Goal: Task Accomplishment & Management: Manage account settings

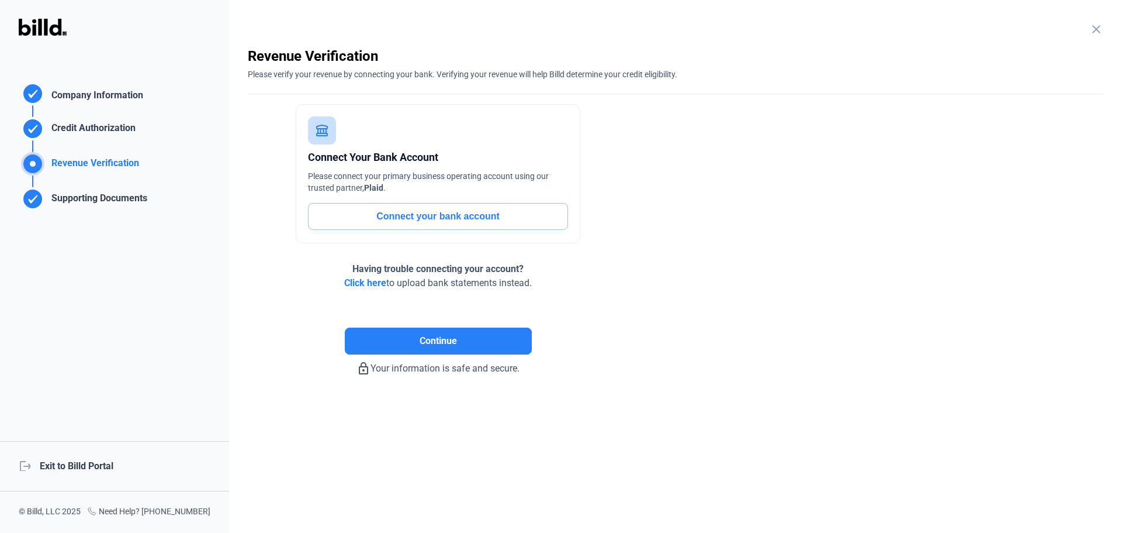
click at [250, 281] on div "Connect Your Bank Account Please connect your primary business operating accoun…" at bounding box center [438, 197] width 381 height 186
click at [102, 467] on div "logout Exit to Billd Portal" at bounding box center [114, 466] width 229 height 50
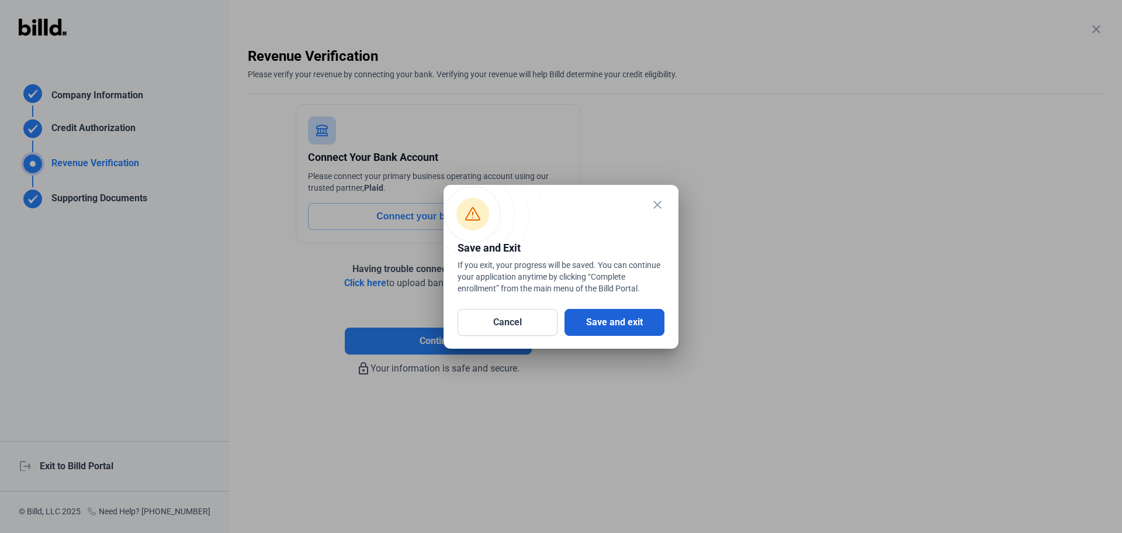
click at [639, 324] on button "Save and exit" at bounding box center [615, 322] width 100 height 27
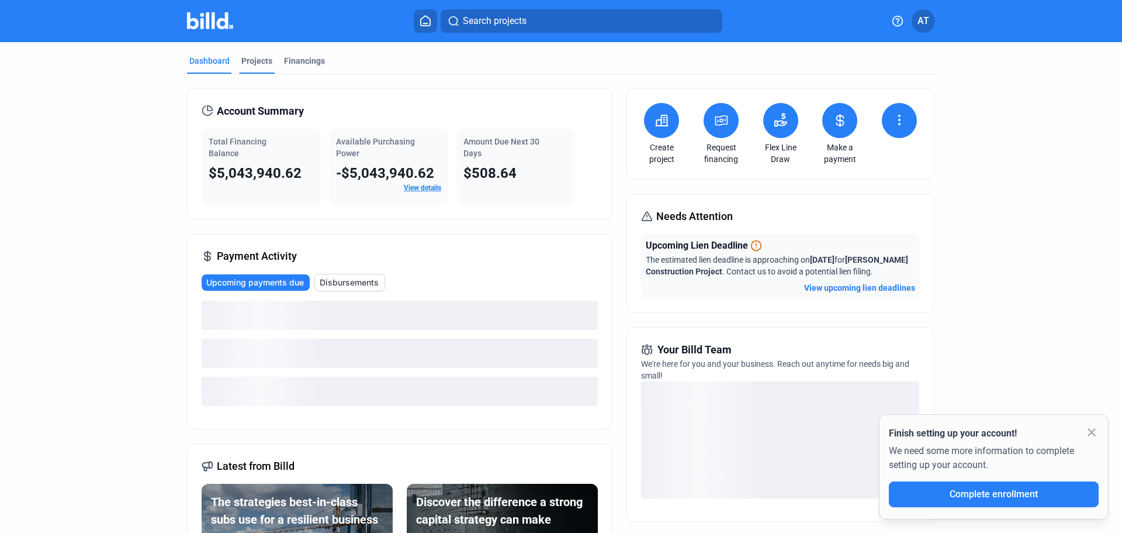
click at [257, 55] on div "Projects" at bounding box center [256, 61] width 31 height 12
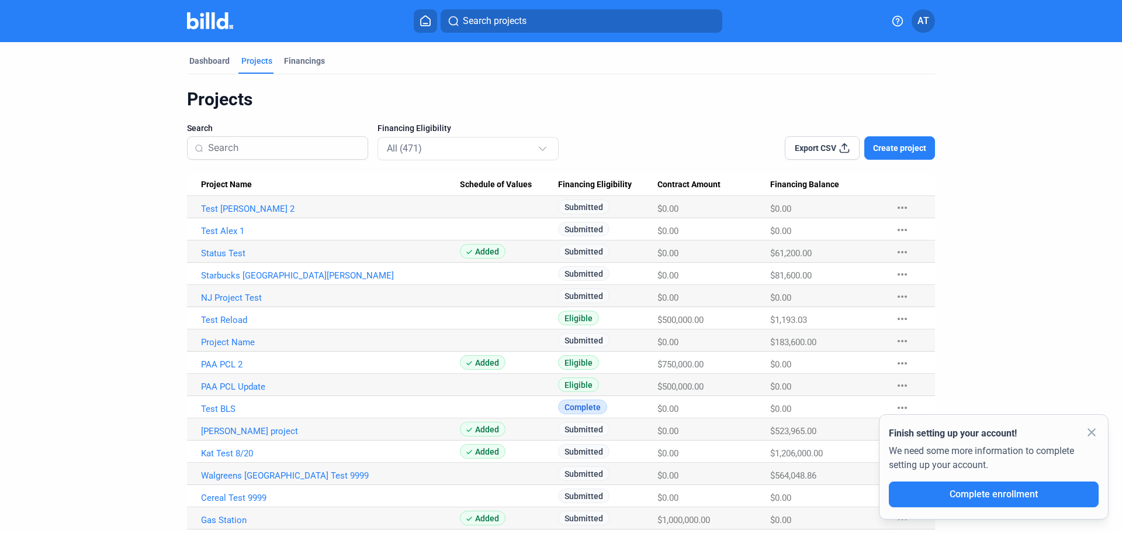
drag, startPoint x: 459, startPoint y: 251, endPoint x: 498, endPoint y: 252, distance: 39.2
click at [498, 252] on span "Added" at bounding box center [483, 251] width 46 height 15
click at [485, 251] on span "Added" at bounding box center [483, 251] width 46 height 15
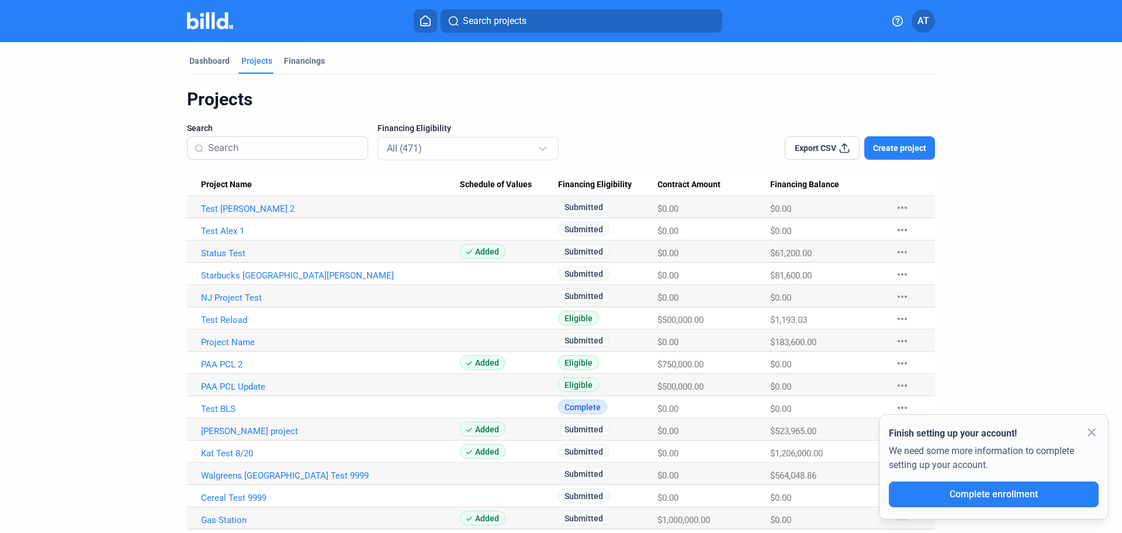
click at [504, 251] on div "Added" at bounding box center [509, 251] width 99 height 15
drag, startPoint x: 455, startPoint y: 251, endPoint x: 492, endPoint y: 252, distance: 37.4
click at [492, 252] on tr "Status Test Added Submitted $0.00 $61,200.00 more_horiz" at bounding box center [561, 251] width 748 height 22
click at [490, 252] on span "Added" at bounding box center [483, 251] width 46 height 15
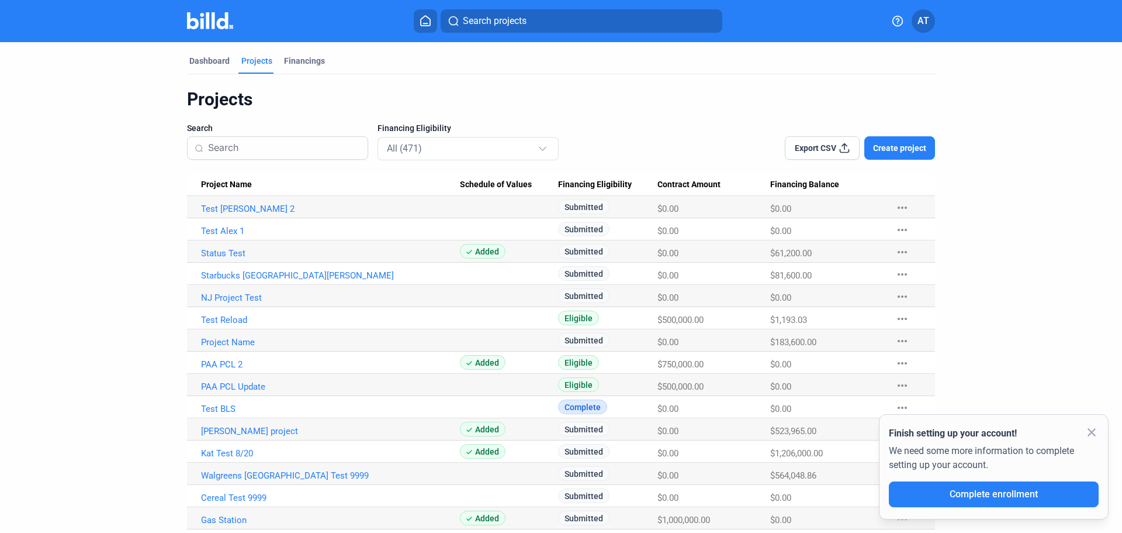
click at [490, 252] on span "Added" at bounding box center [483, 251] width 46 height 15
click at [478, 251] on span "Added" at bounding box center [483, 251] width 46 height 15
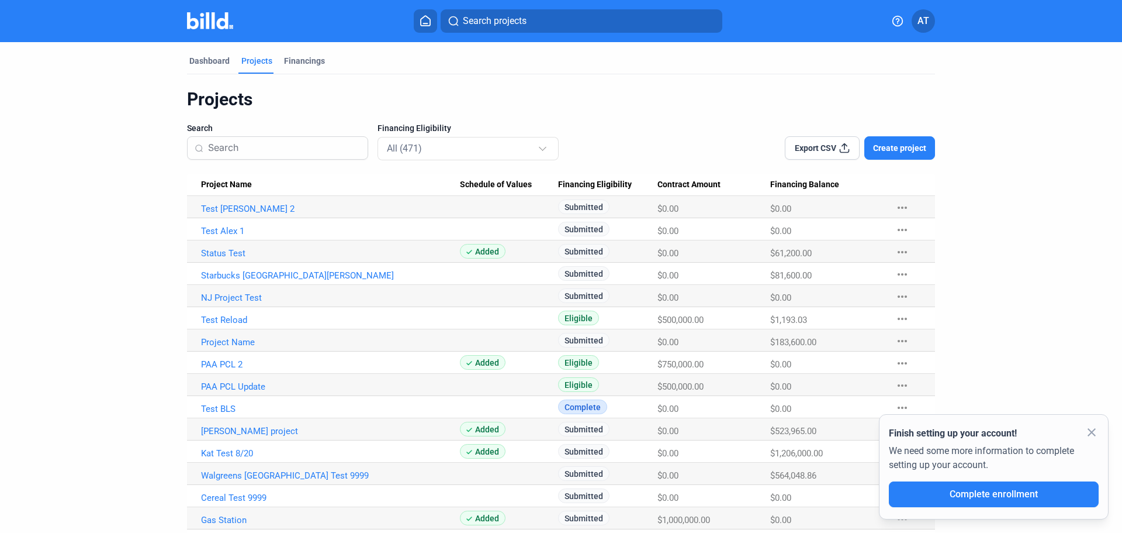
click at [423, 22] on icon at bounding box center [426, 20] width 12 height 11
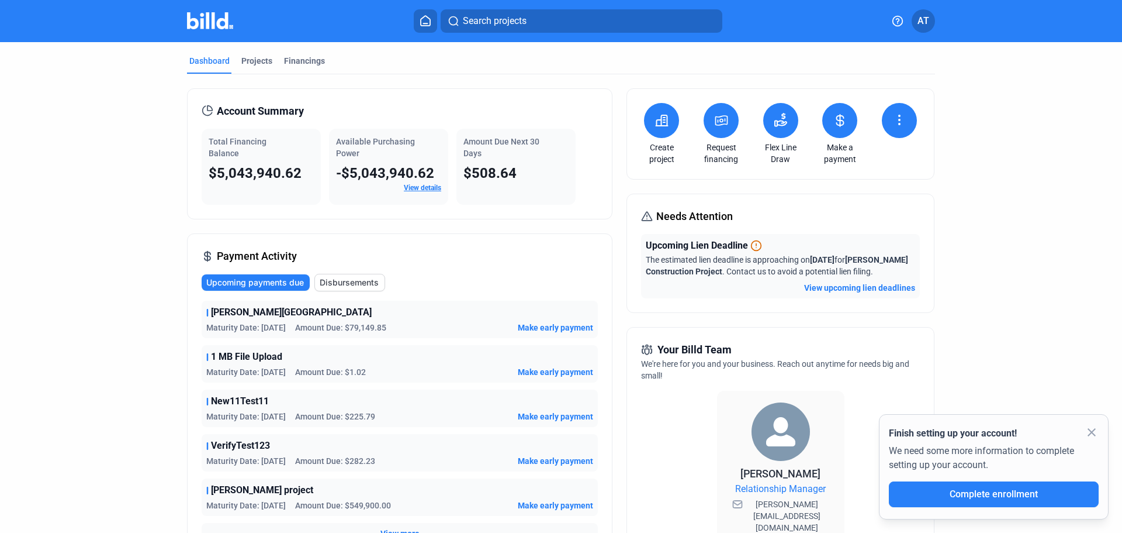
click at [264, 61] on div "Projects" at bounding box center [256, 61] width 31 height 12
